Goal: Find specific page/section: Find specific page/section

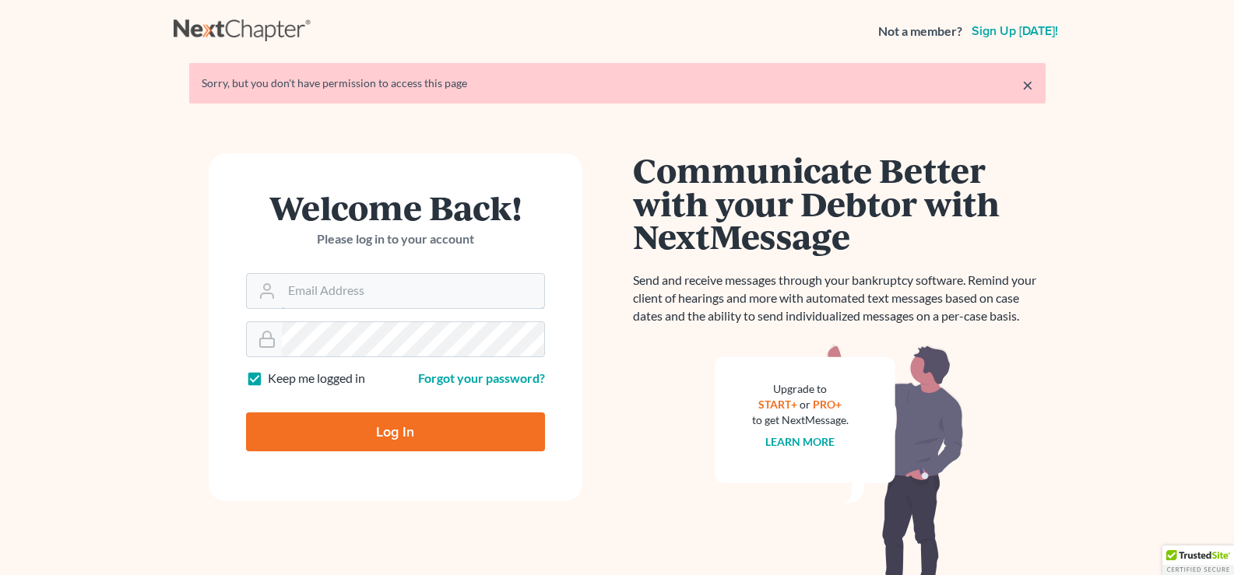
type input "[EMAIL_ADDRESS][DOMAIN_NAME]"
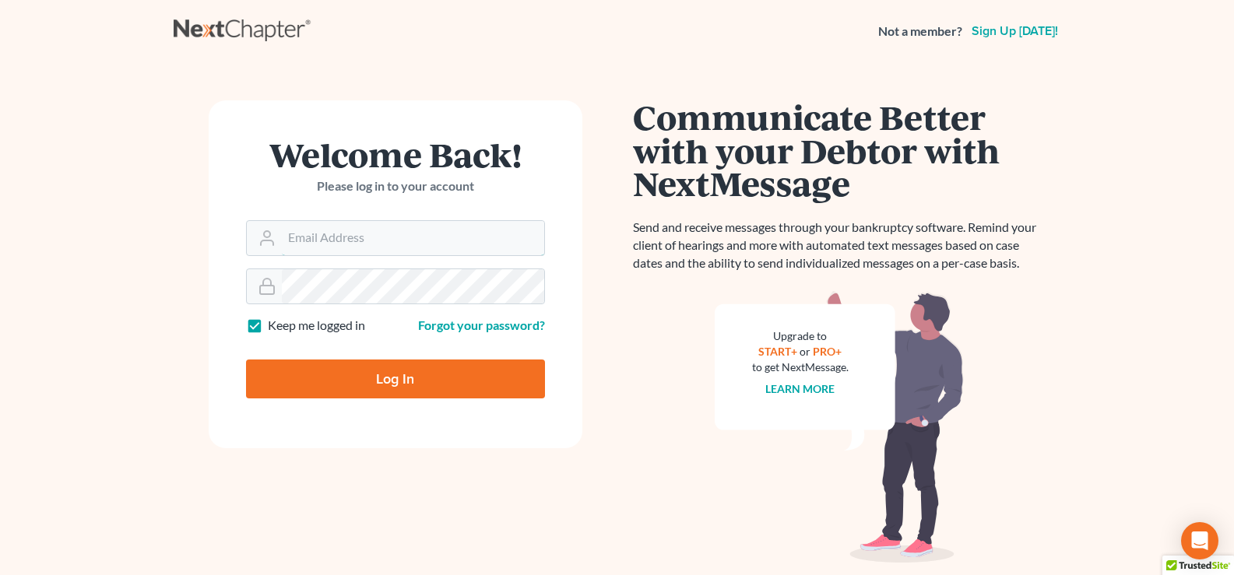
type input "[EMAIL_ADDRESS][DOMAIN_NAME]"
click at [349, 374] on input "Log In" at bounding box center [395, 379] width 299 height 39
type input "Thinking..."
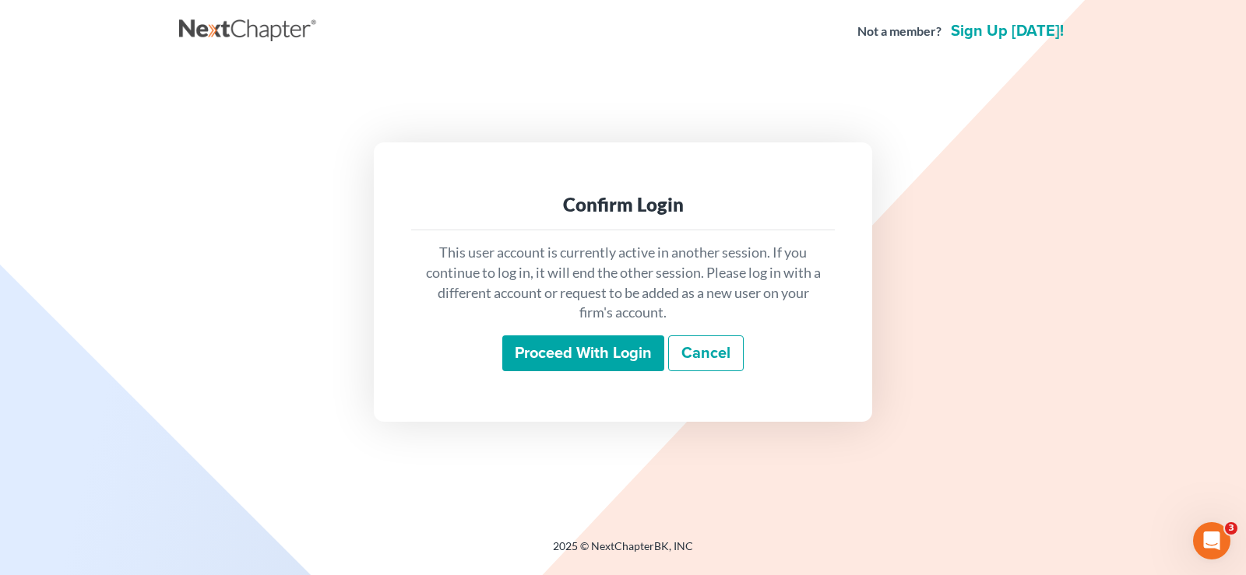
click at [578, 359] on input "Proceed with login" at bounding box center [583, 354] width 162 height 36
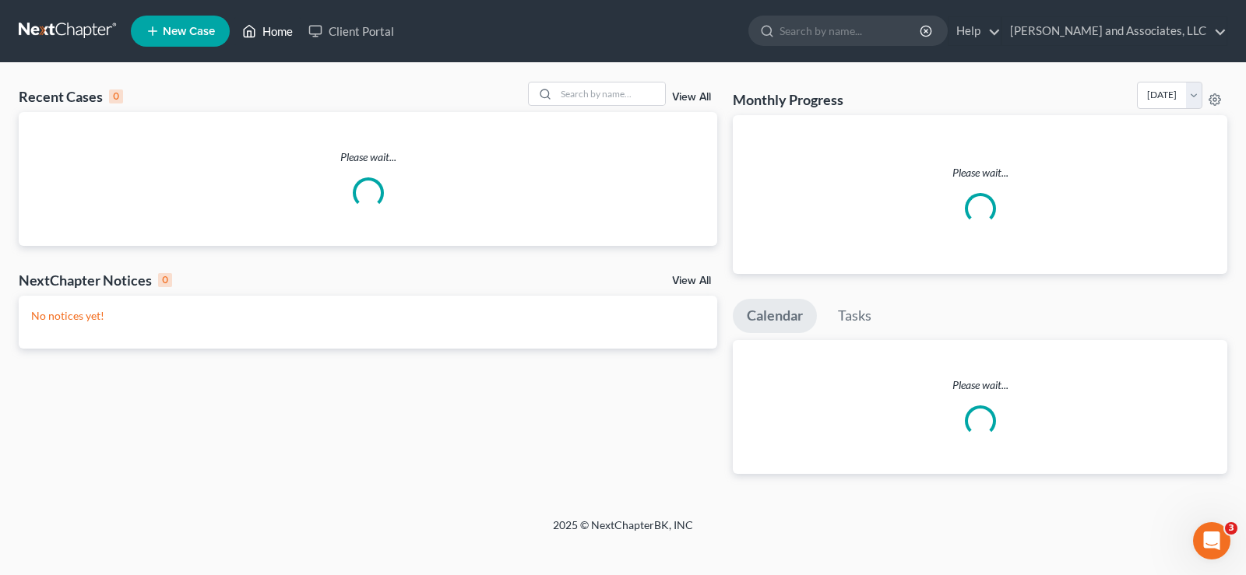
click at [283, 33] on link "Home" at bounding box center [267, 31] width 66 height 28
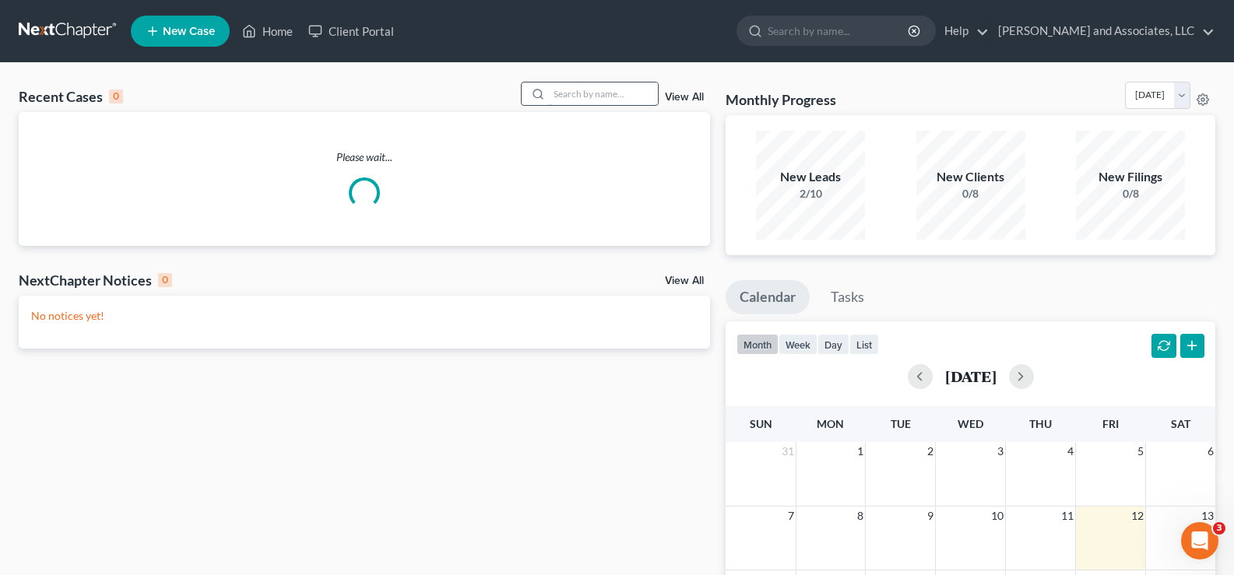
click at [612, 102] on input "search" at bounding box center [603, 94] width 109 height 23
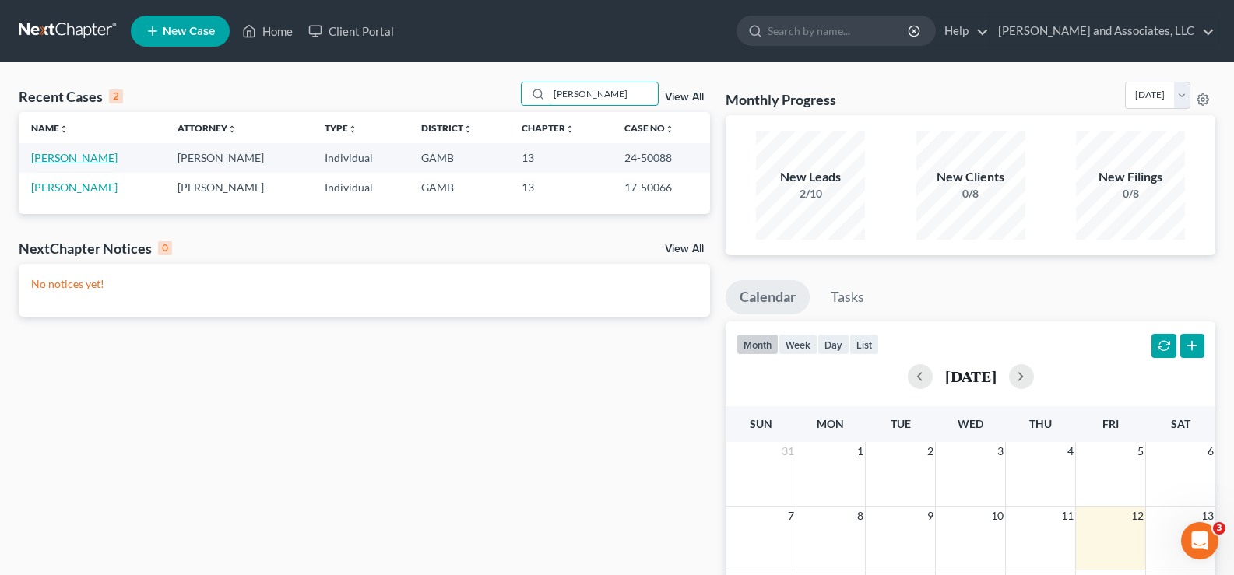
type input "bender"
click at [82, 157] on link "Bender, Samuel" at bounding box center [74, 157] width 86 height 13
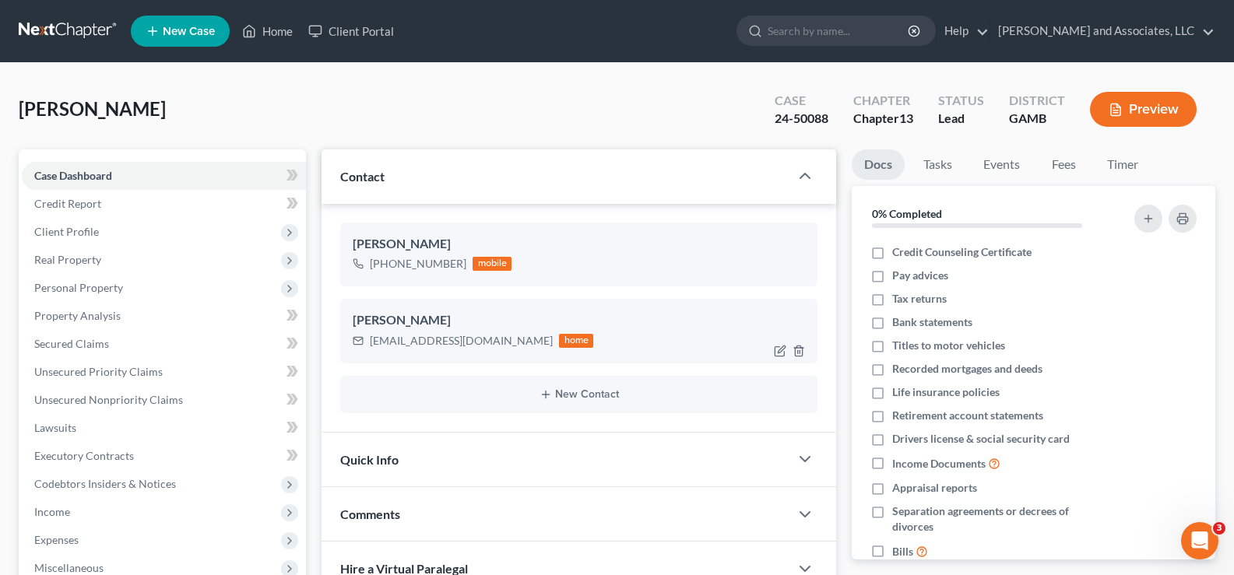
scroll to position [1519, 0]
click at [292, 30] on link "Home" at bounding box center [267, 31] width 66 height 28
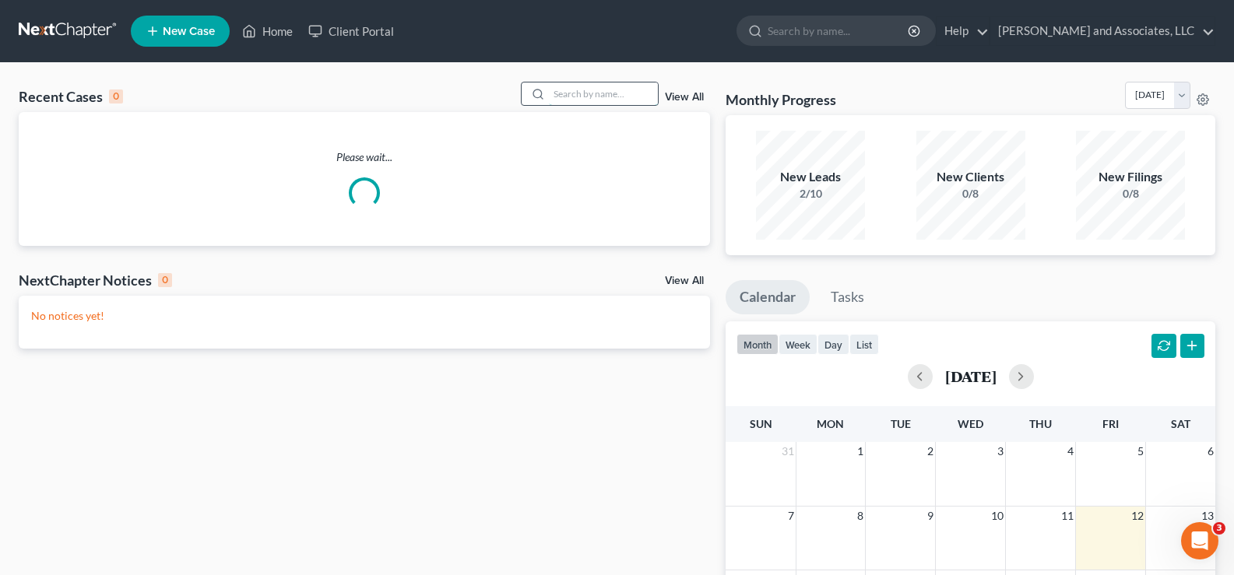
click at [579, 85] on input "search" at bounding box center [603, 94] width 109 height 23
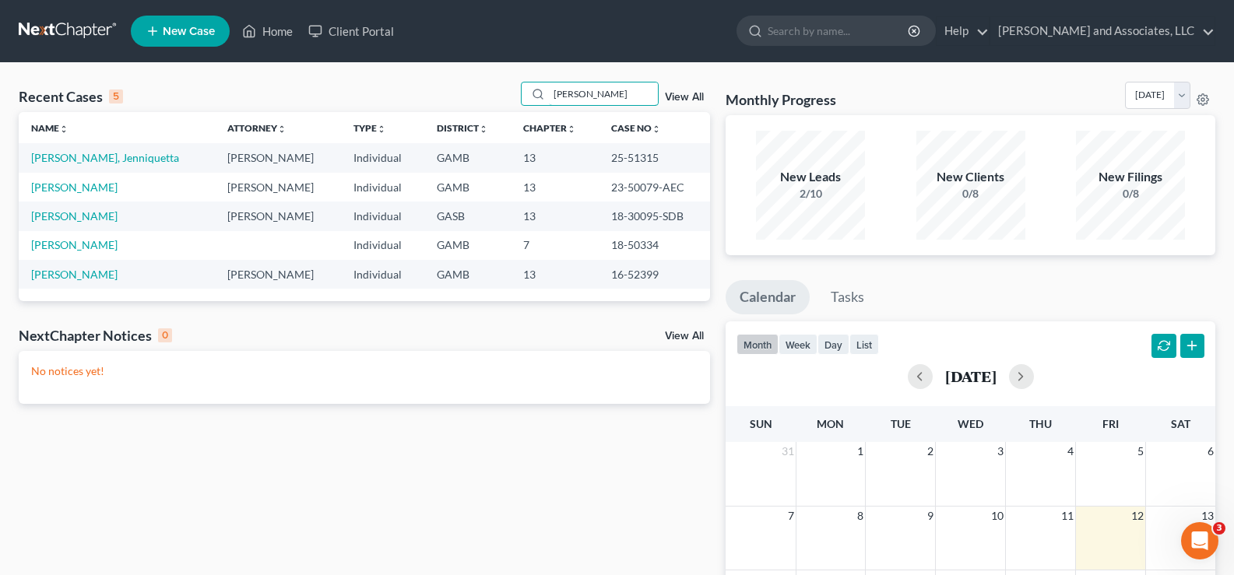
type input "warthen"
